Goal: Information Seeking & Learning: Learn about a topic

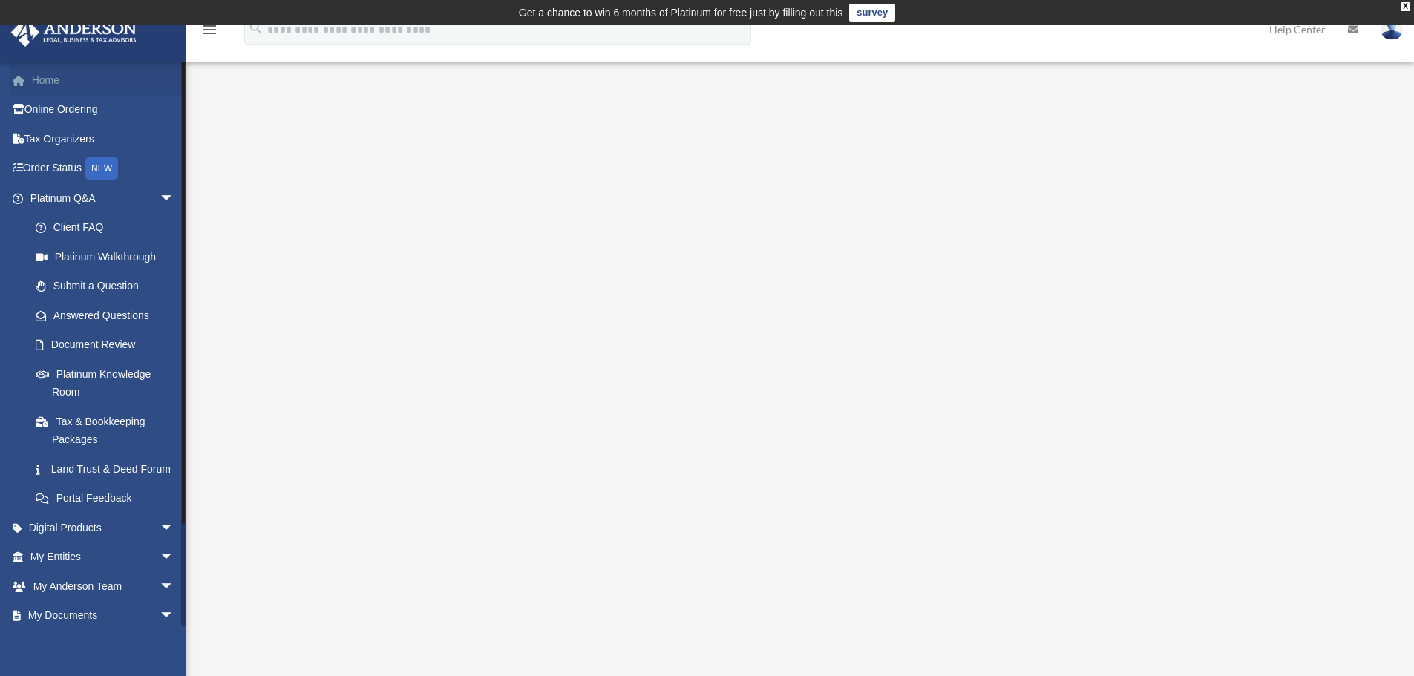
click at [46, 76] on link "Home" at bounding box center [103, 80] width 186 height 30
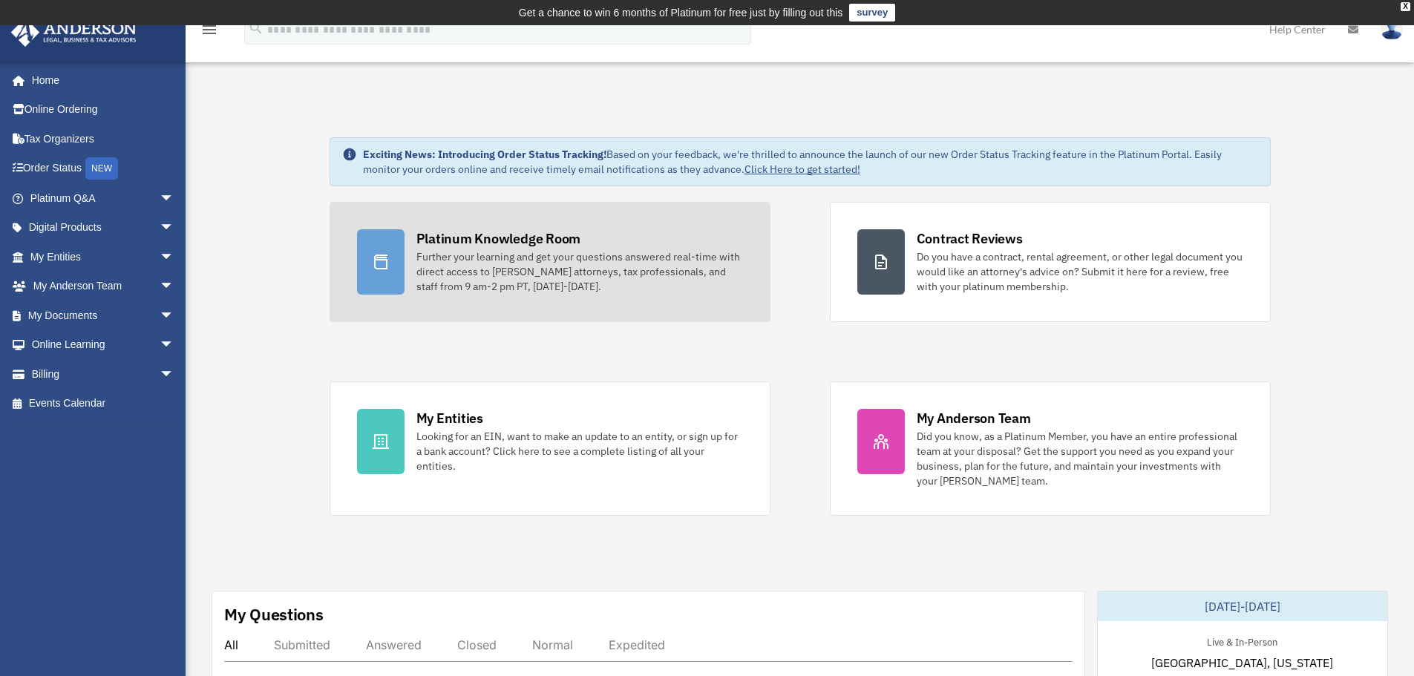
click at [474, 240] on div "Platinum Knowledge Room" at bounding box center [498, 238] width 165 height 19
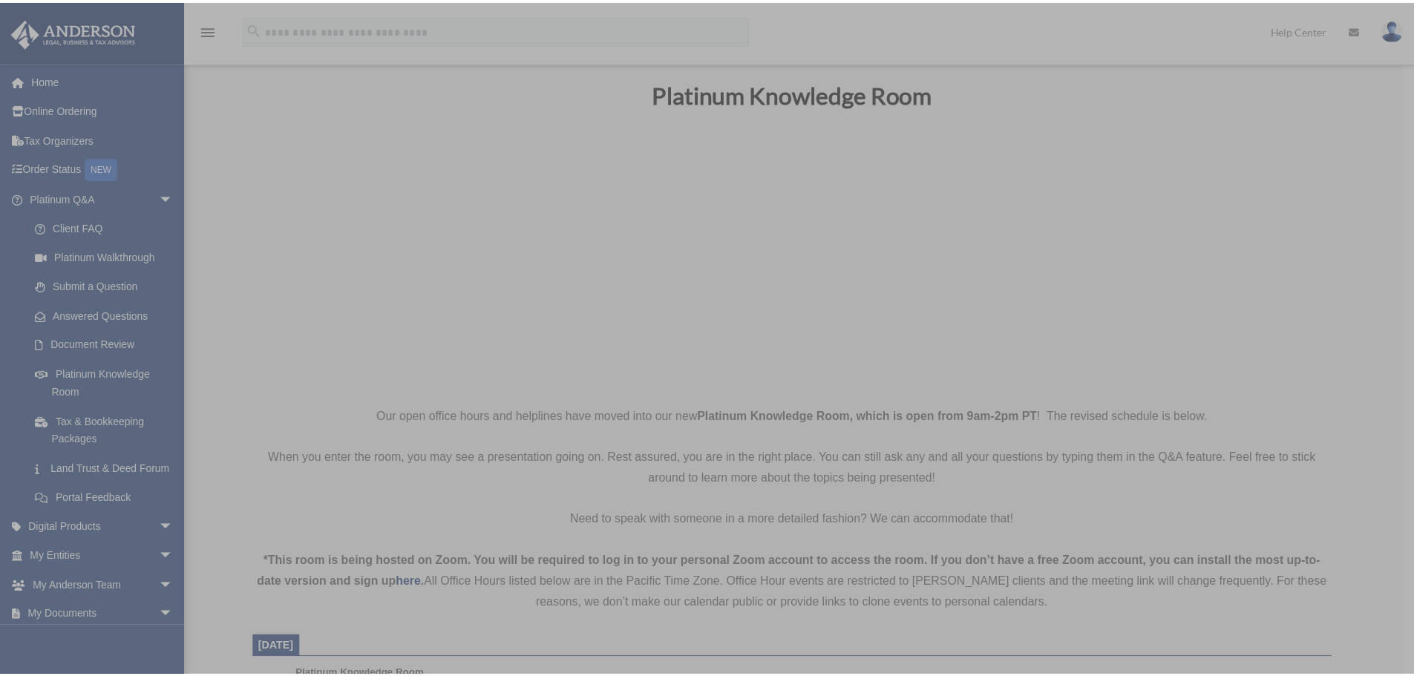
scroll to position [74, 0]
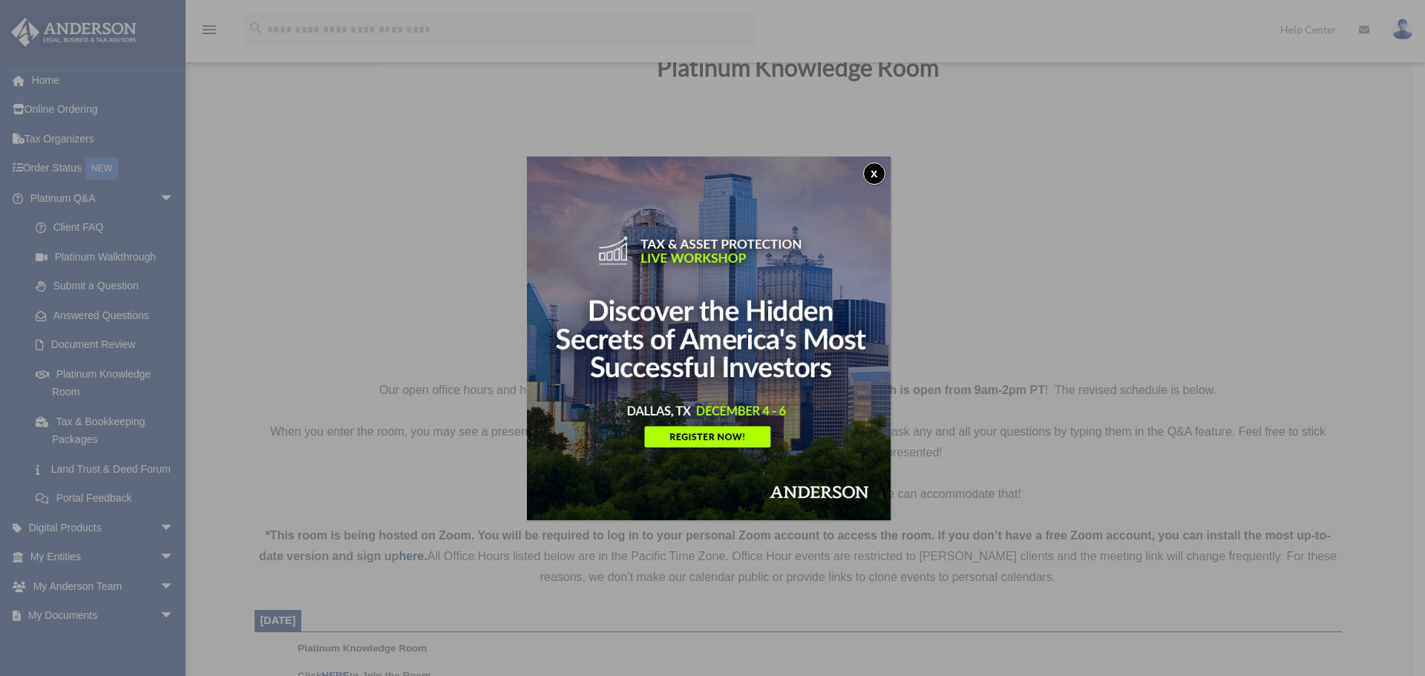
click at [875, 176] on button "x" at bounding box center [874, 174] width 22 height 22
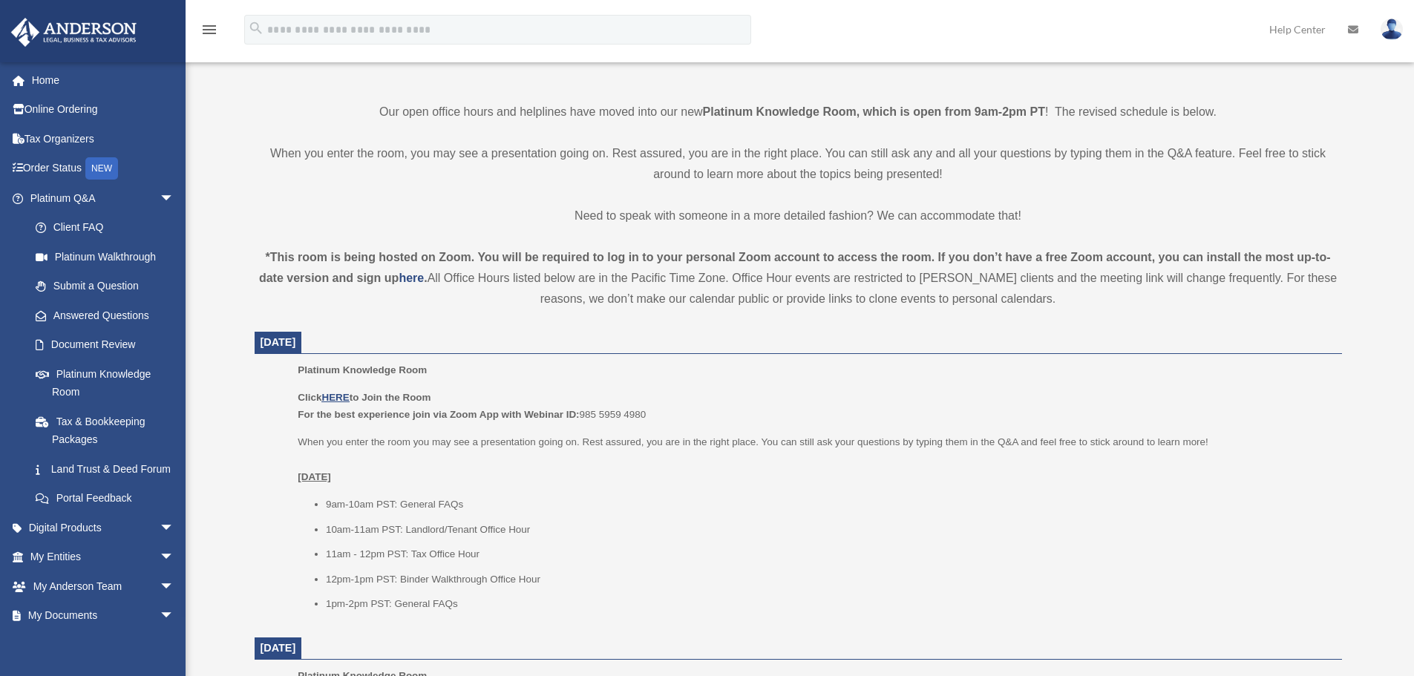
scroll to position [371, 0]
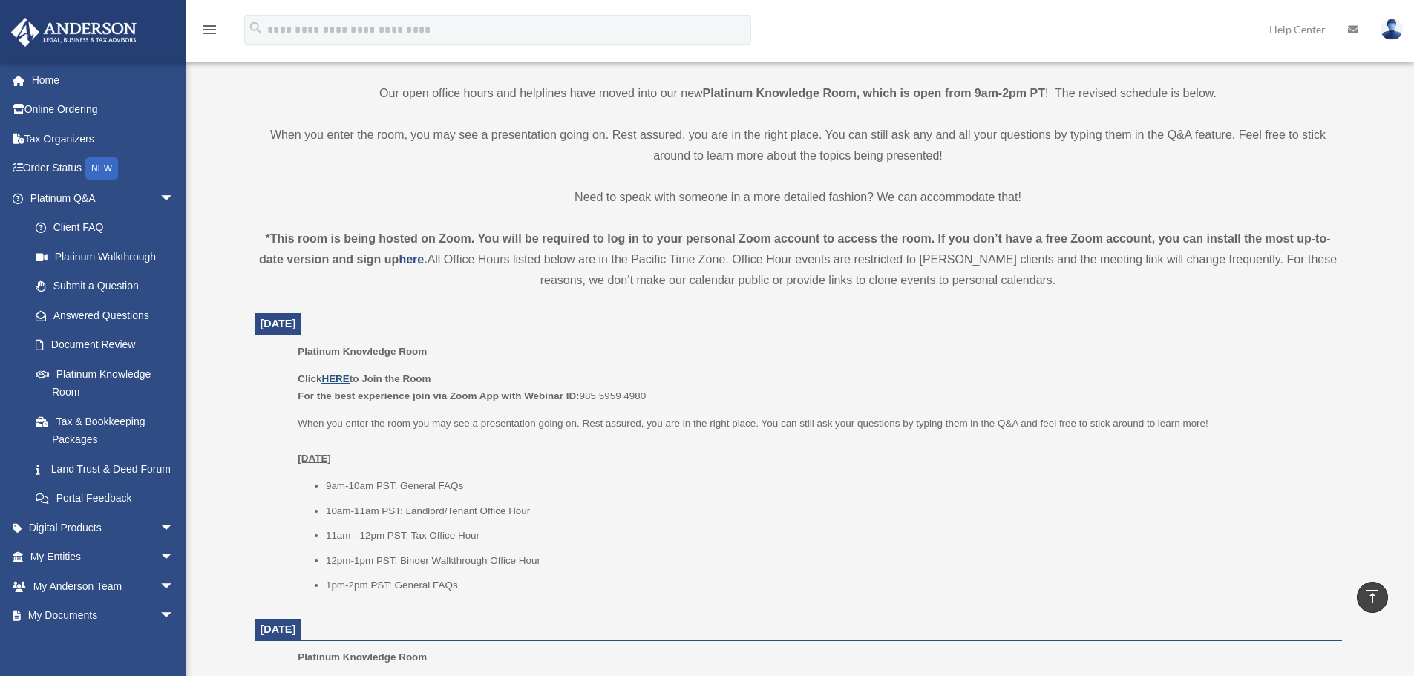
click at [333, 376] on u "HERE" at bounding box center [334, 378] width 27 height 11
